Goal: Task Accomplishment & Management: Manage account settings

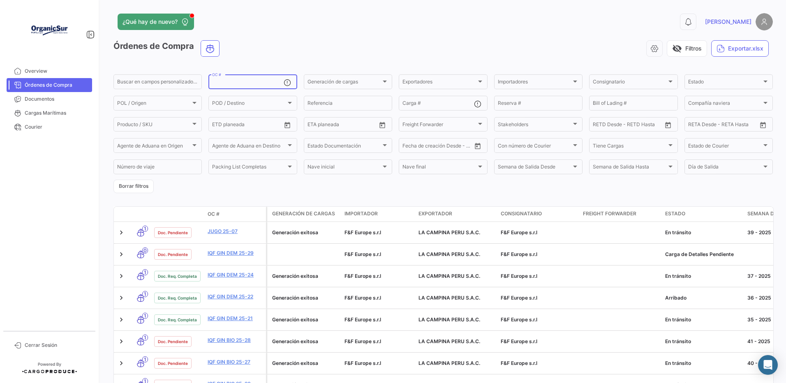
click at [228, 85] on input "OC #" at bounding box center [247, 83] width 71 height 6
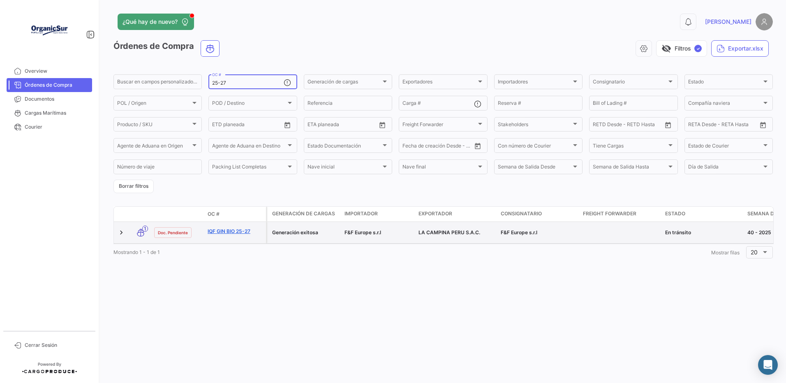
type input "25-27"
click at [237, 235] on link "IQF GIN BIO 25-27" at bounding box center [235, 231] width 55 height 7
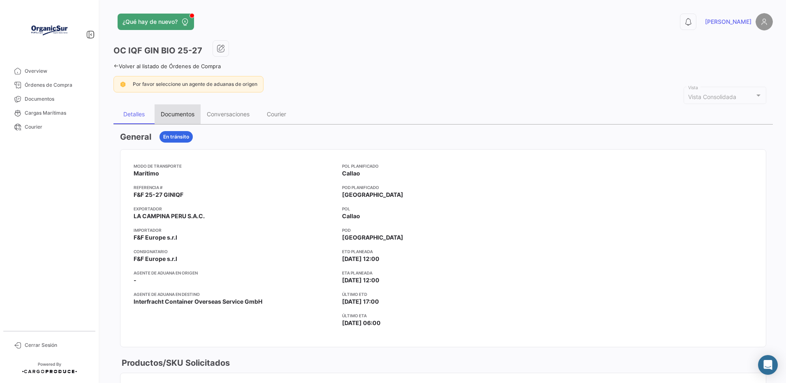
click at [194, 113] on div "Documentos" at bounding box center [178, 114] width 34 height 7
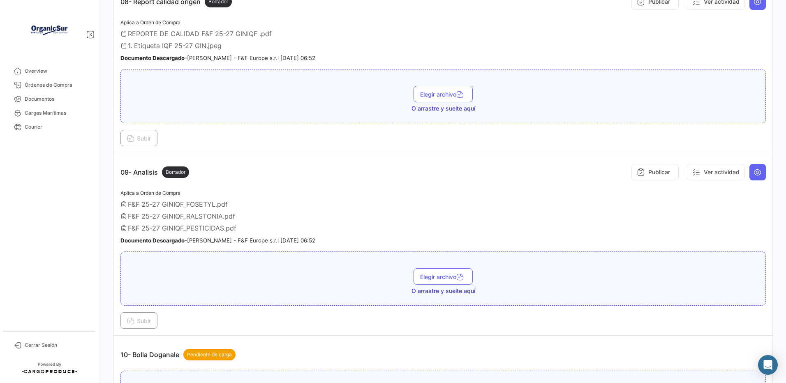
scroll to position [1178, 0]
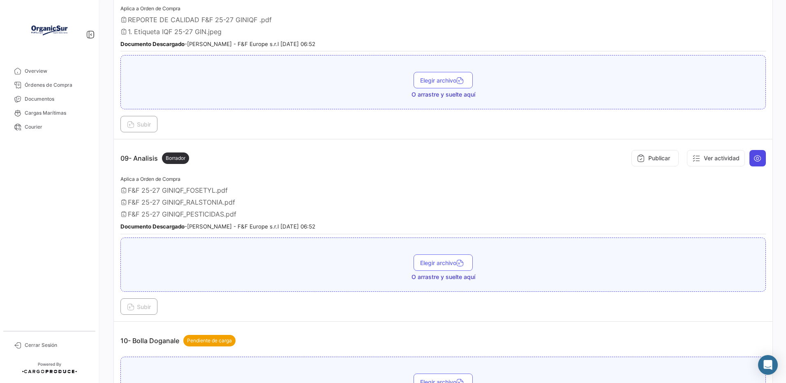
click at [753, 162] on icon at bounding box center [757, 158] width 8 height 8
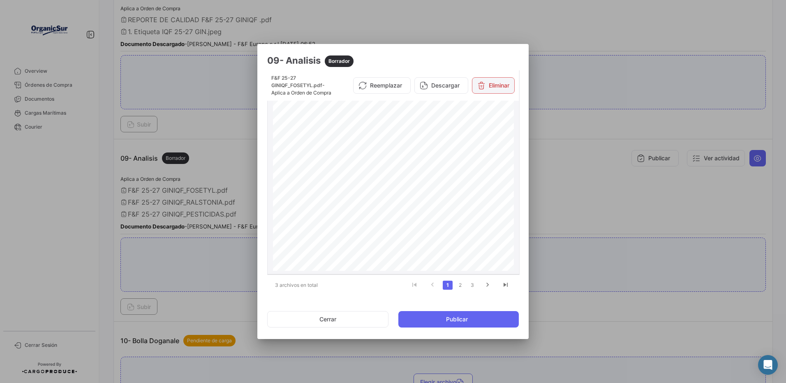
click at [497, 90] on button "Eliminar" at bounding box center [493, 85] width 43 height 16
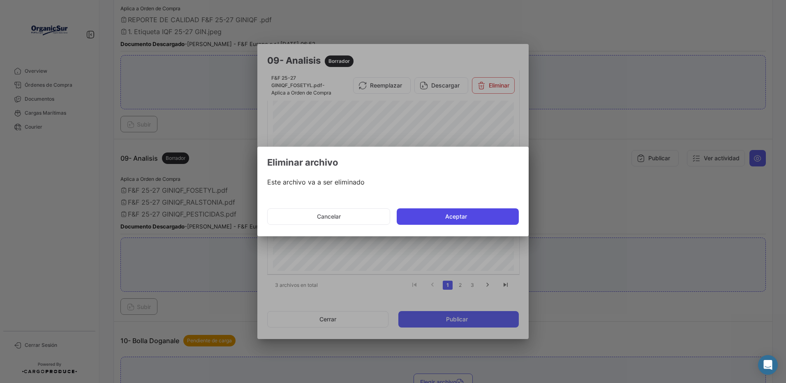
click at [465, 212] on button "Aceptar" at bounding box center [458, 216] width 122 height 16
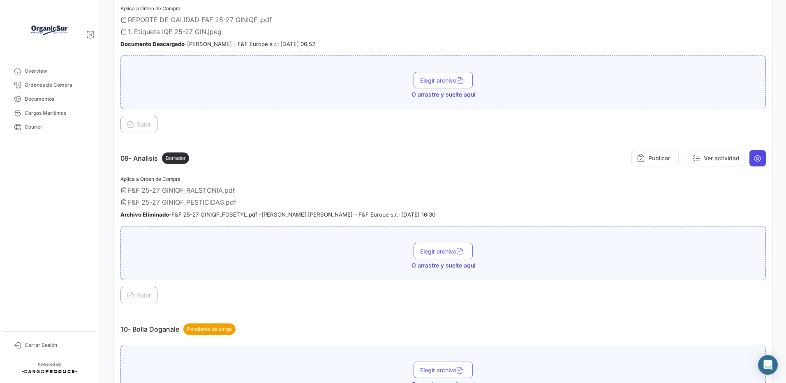
click at [753, 162] on icon at bounding box center [757, 158] width 8 height 8
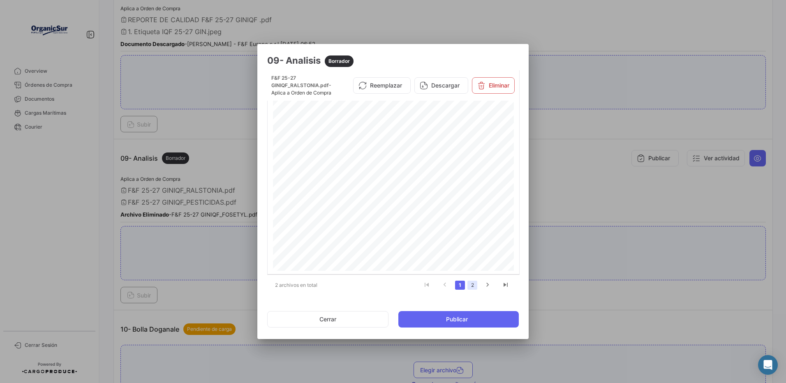
click at [474, 286] on link "2" at bounding box center [472, 285] width 10 height 9
click at [489, 91] on button "Eliminar" at bounding box center [493, 85] width 43 height 16
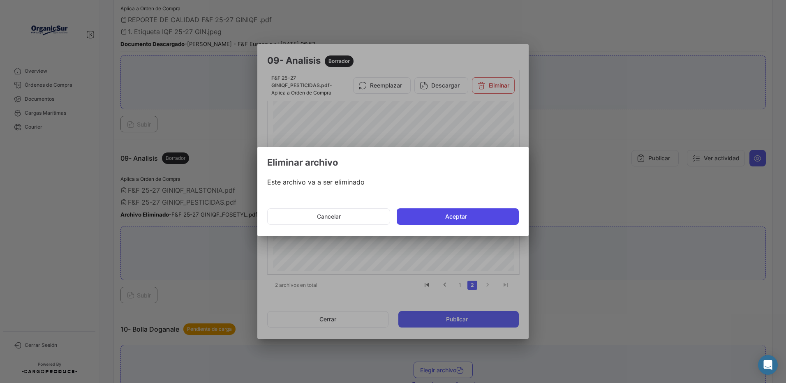
click at [450, 217] on button "Aceptar" at bounding box center [458, 216] width 122 height 16
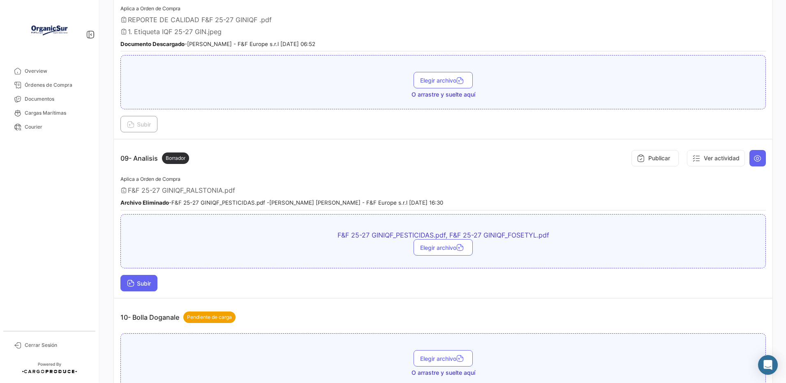
click at [151, 287] on span "Subir" at bounding box center [139, 283] width 24 height 7
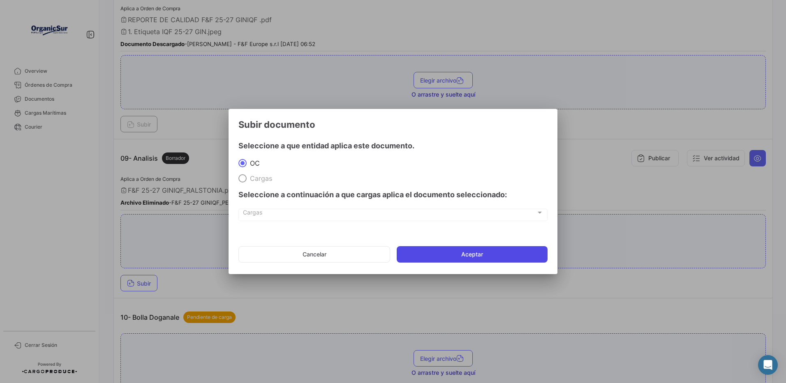
click at [423, 261] on button "Aceptar" at bounding box center [472, 254] width 151 height 16
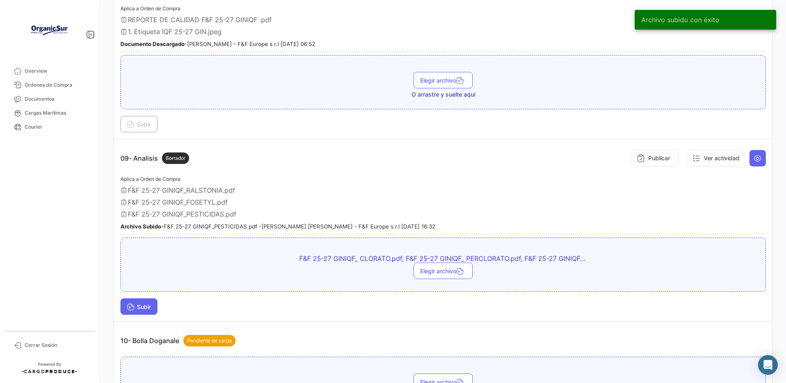
click at [146, 310] on span "Subir" at bounding box center [139, 306] width 24 height 7
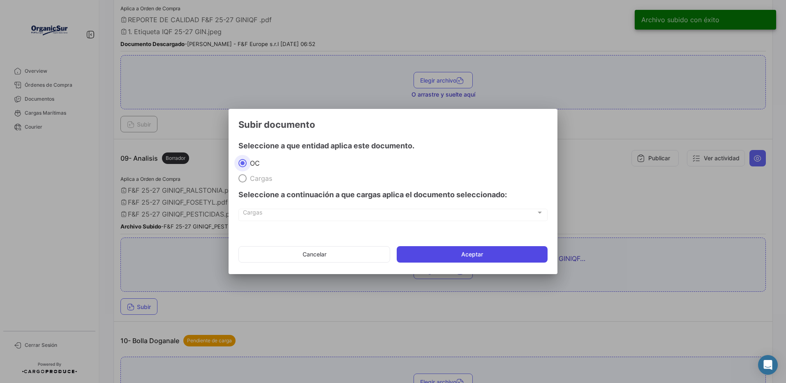
click at [446, 254] on button "Aceptar" at bounding box center [472, 254] width 151 height 16
